Goal: Information Seeking & Learning: Learn about a topic

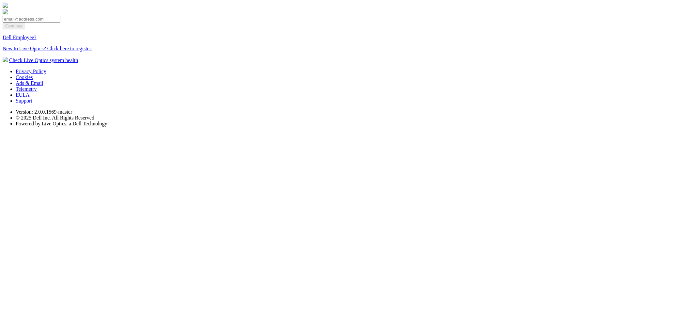
click at [60, 23] on input "email" at bounding box center [32, 19] width 58 height 7
type input "[EMAIL_ADDRESS][DOMAIN_NAME]"
click at [25, 29] on input "Continue" at bounding box center [14, 26] width 23 height 7
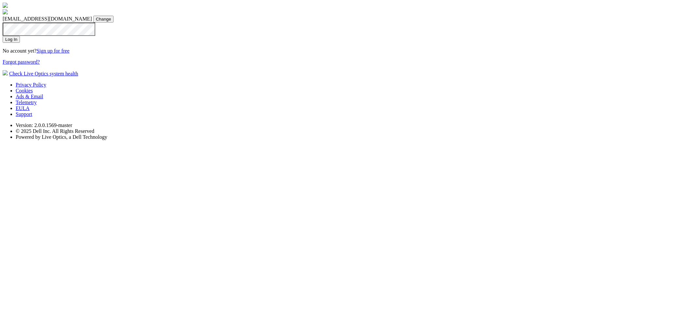
click at [20, 43] on input "Log In" at bounding box center [11, 39] width 17 height 7
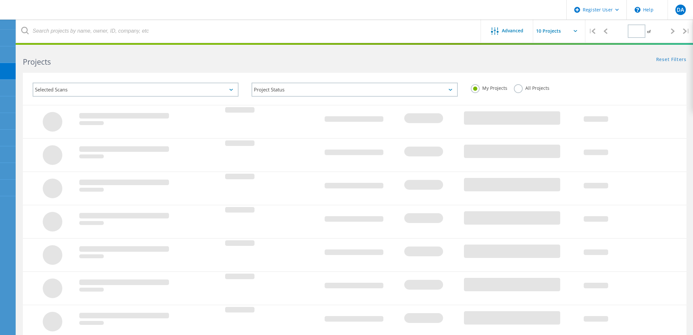
type input "1"
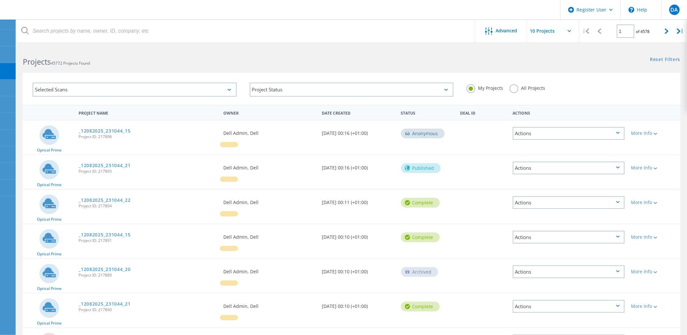
click at [115, 130] on link "_12082025_231044_15" at bounding box center [105, 131] width 52 height 5
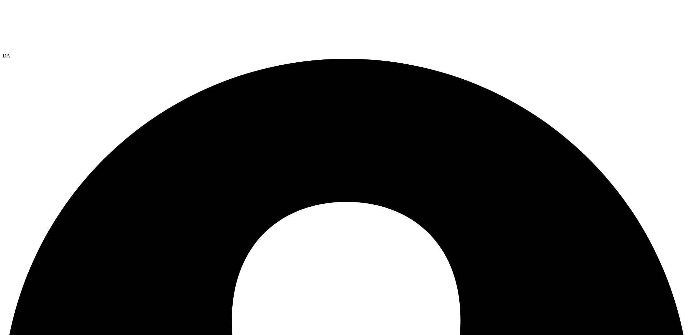
drag, startPoint x: 51, startPoint y: 36, endPoint x: 139, endPoint y: 37, distance: 88.1
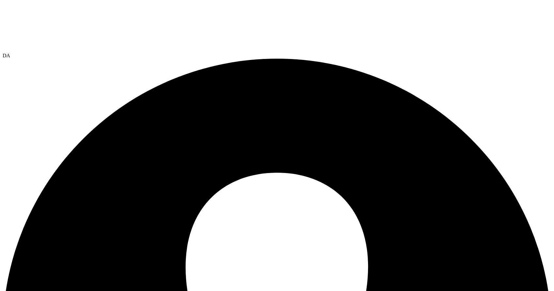
drag, startPoint x: 131, startPoint y: 45, endPoint x: 14, endPoint y: 43, distance: 117.1
